Goal: Information Seeking & Learning: Learn about a topic

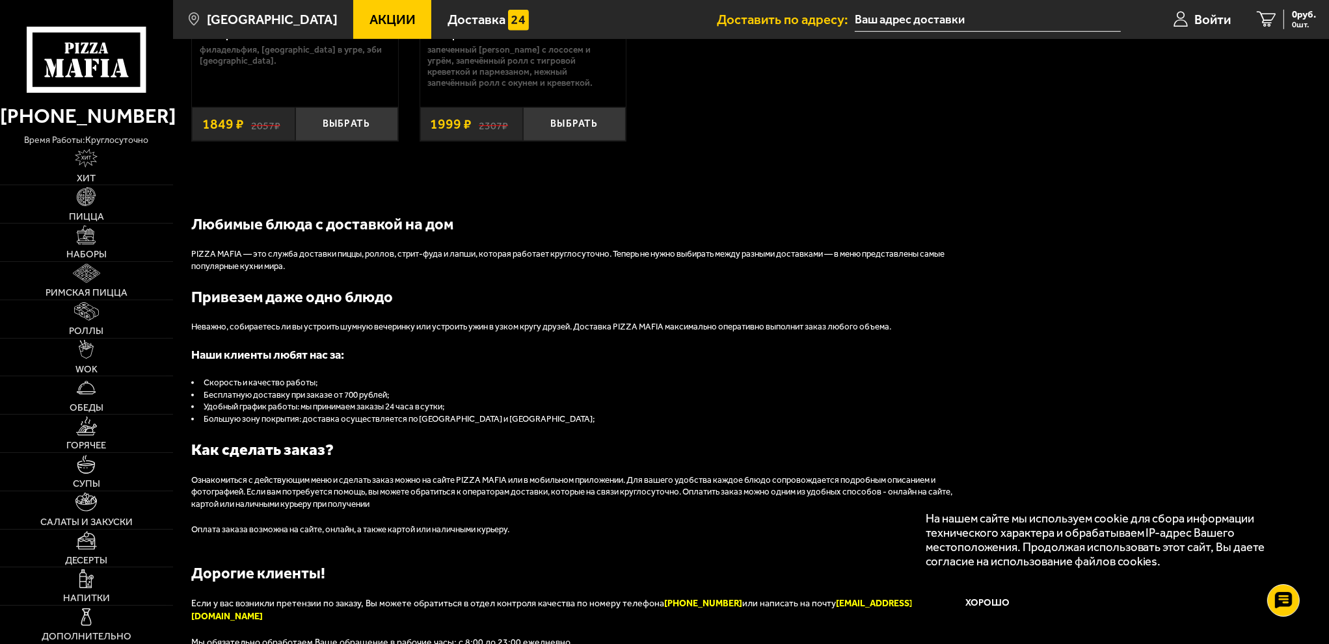
scroll to position [1518, 0]
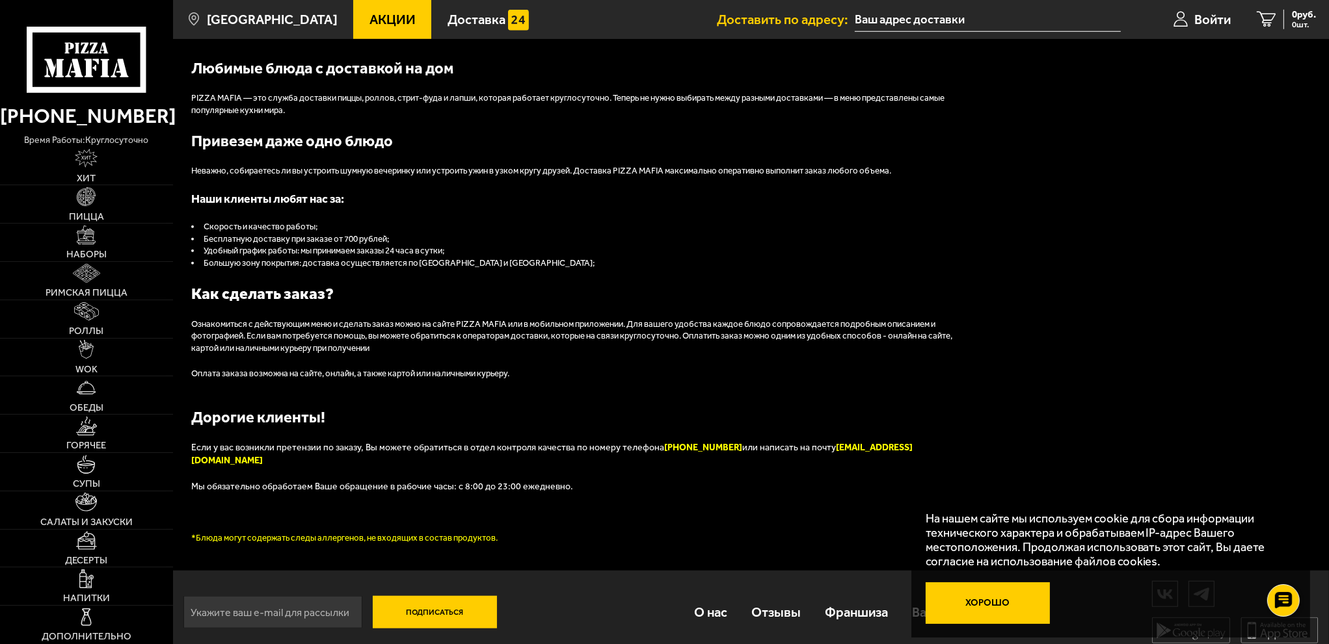
click at [1026, 613] on button "Хорошо" at bounding box center [987, 604] width 125 height 42
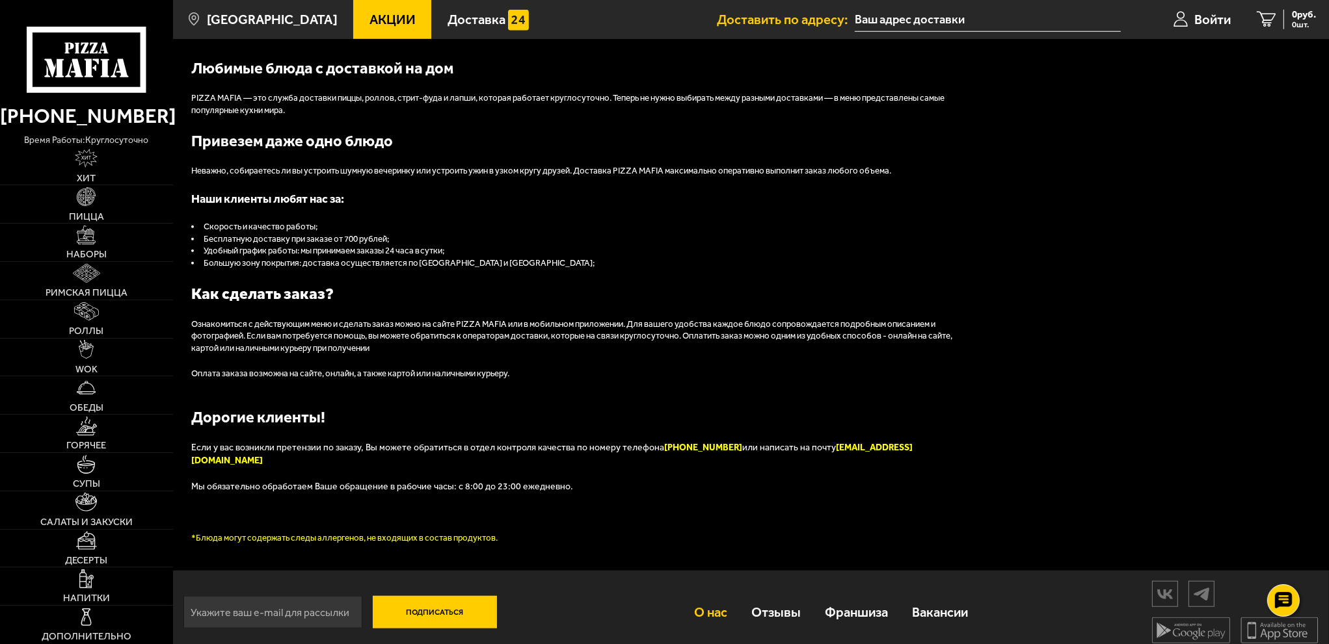
click at [709, 605] on link "О нас" at bounding box center [710, 612] width 57 height 45
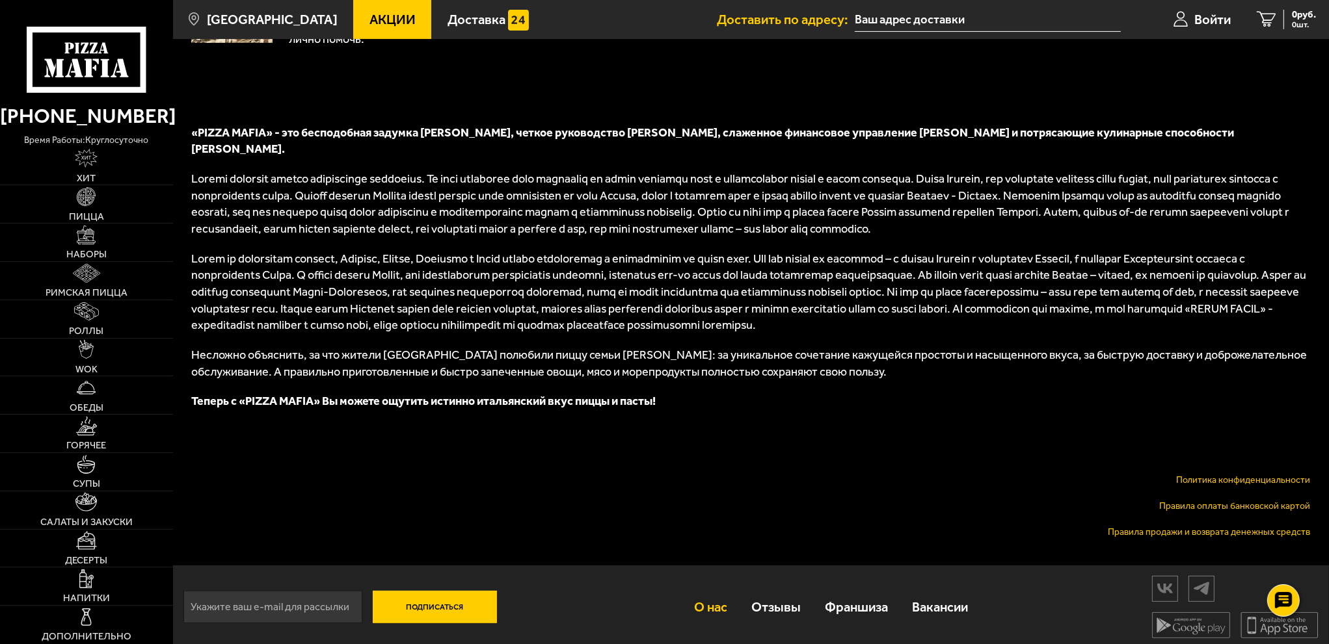
scroll to position [522, 0]
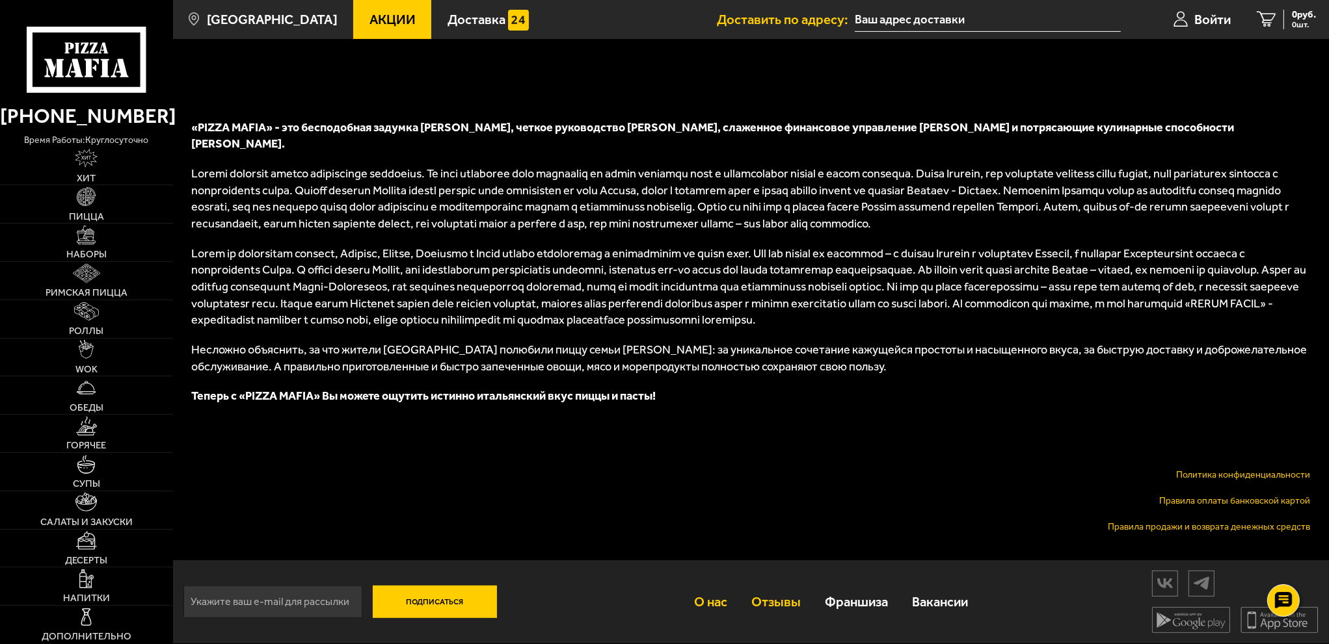
click at [778, 600] on link "Отзывы" at bounding box center [775, 601] width 73 height 45
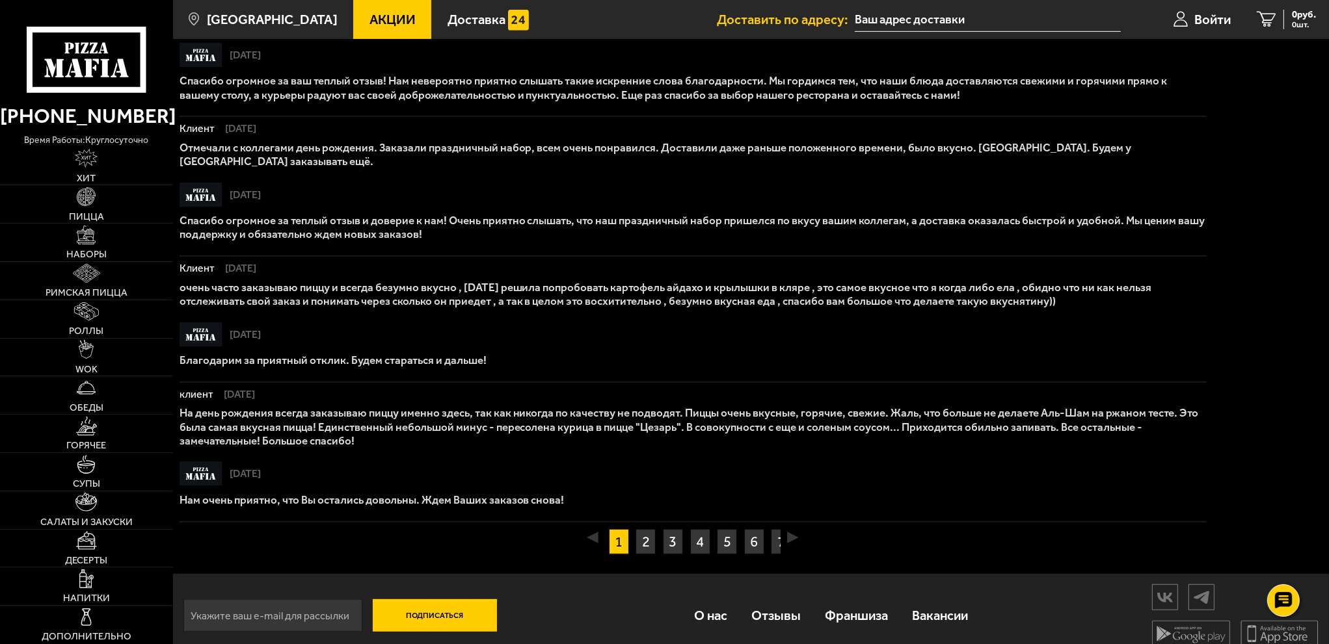
scroll to position [845, 0]
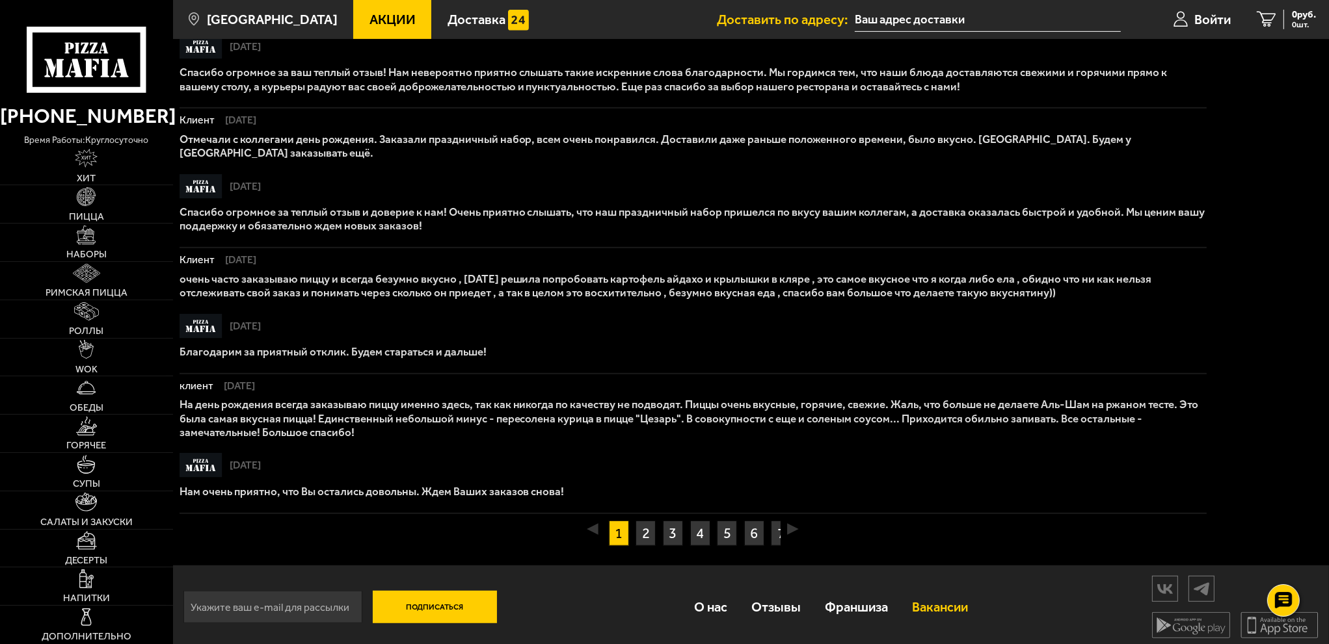
click at [923, 603] on link "Вакансии" at bounding box center [939, 607] width 80 height 45
